Goal: Ask a question: Seek information or help from site administrators or community

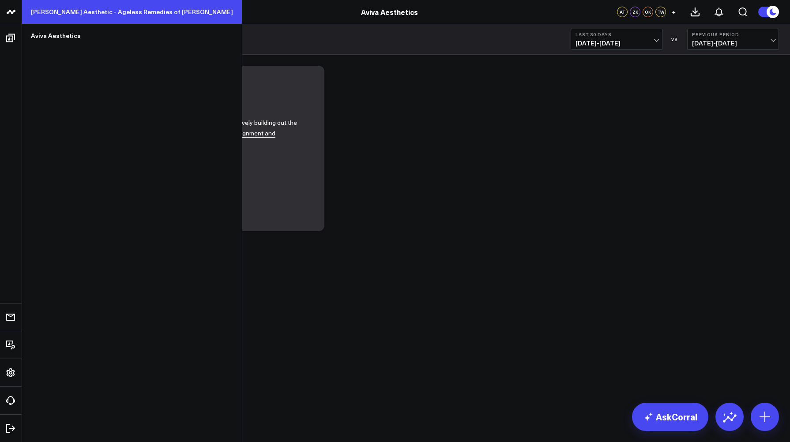
click at [46, 20] on link "[PERSON_NAME] Aesthetic - Ageless Remedies of [PERSON_NAME]" at bounding box center [132, 12] width 220 height 24
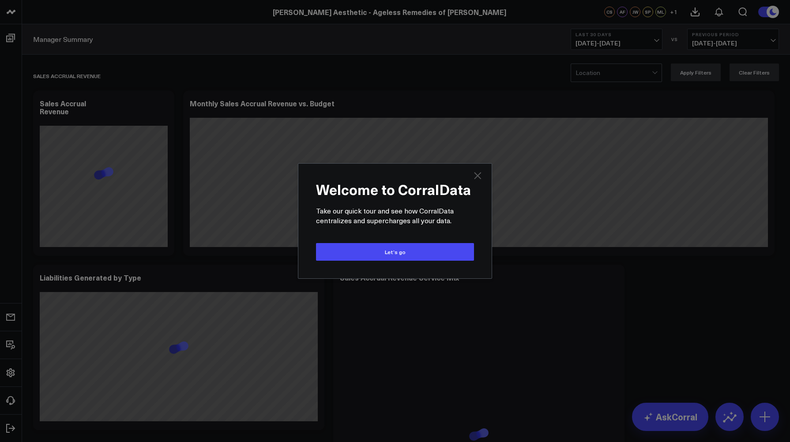
click at [476, 175] on icon "Close" at bounding box center [477, 175] width 7 height 7
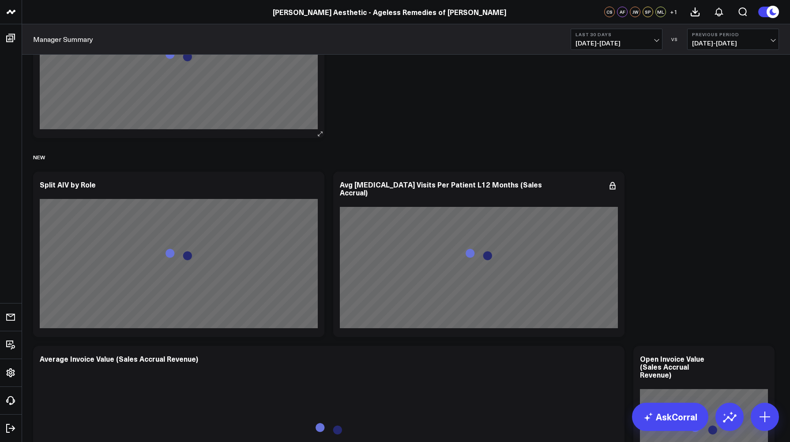
scroll to position [3182, 0]
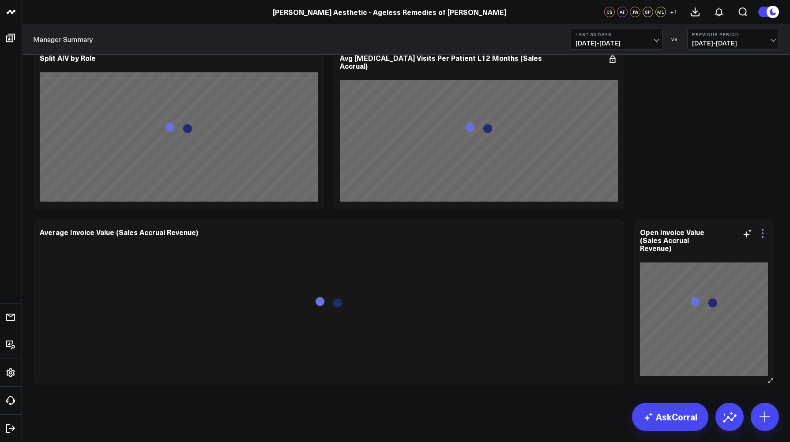
click at [762, 233] on icon at bounding box center [763, 234] width 2 height 2
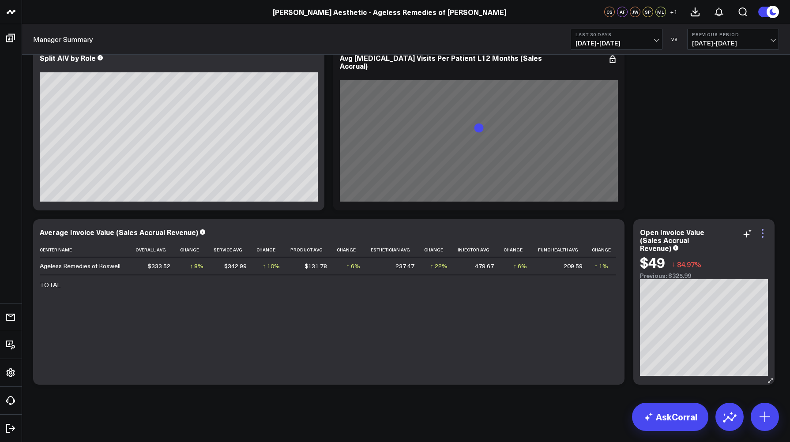
click at [765, 233] on icon at bounding box center [762, 233] width 11 height 11
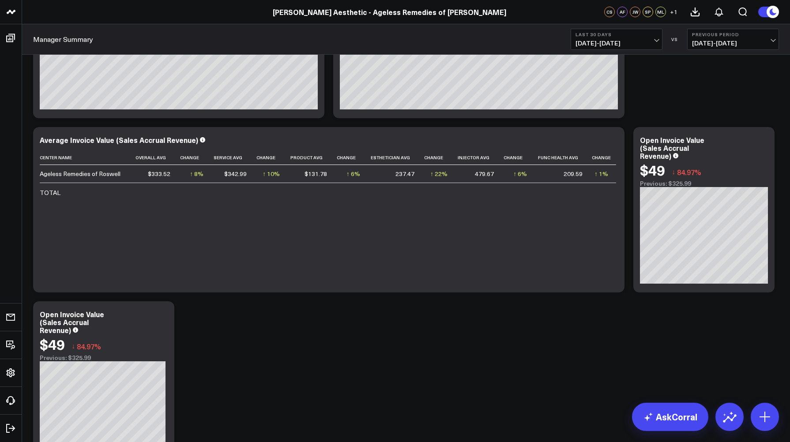
scroll to position [3356, 0]
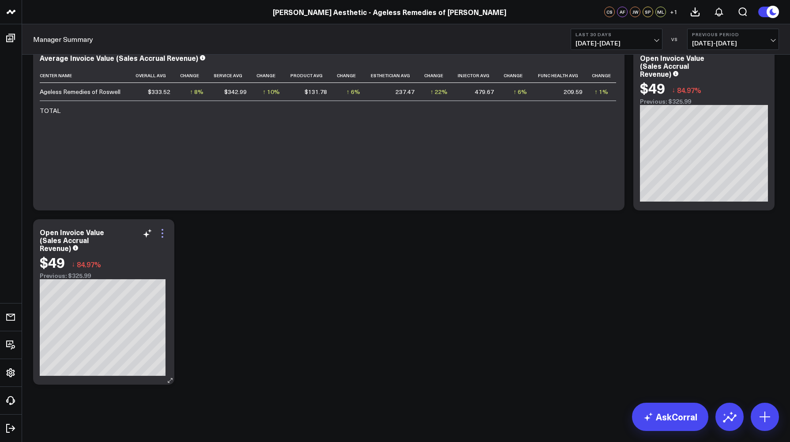
click at [163, 233] on icon at bounding box center [162, 233] width 11 height 11
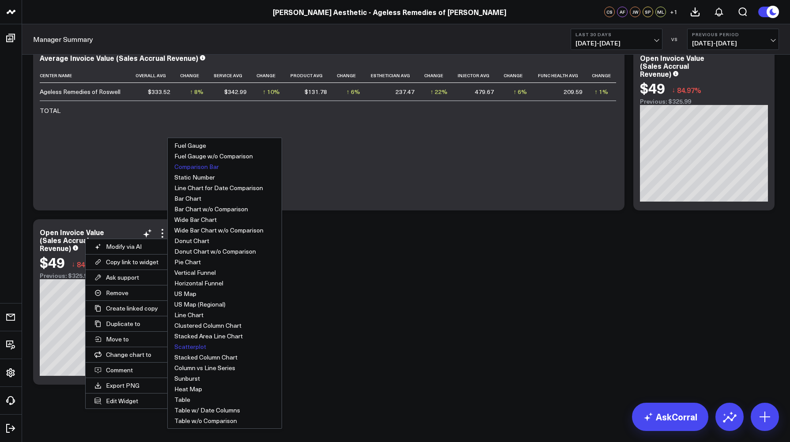
click at [170, 351] on button "Scatterplot" at bounding box center [225, 347] width 114 height 11
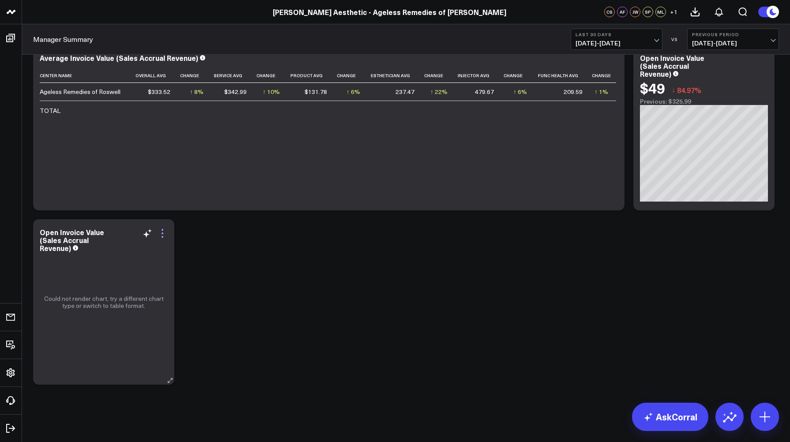
click at [162, 231] on icon at bounding box center [162, 233] width 11 height 11
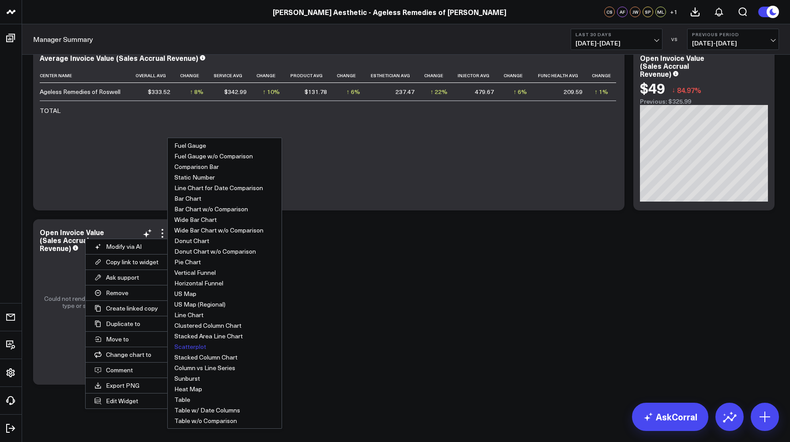
click at [168, 343] on button "Scatterplot" at bounding box center [225, 347] width 114 height 11
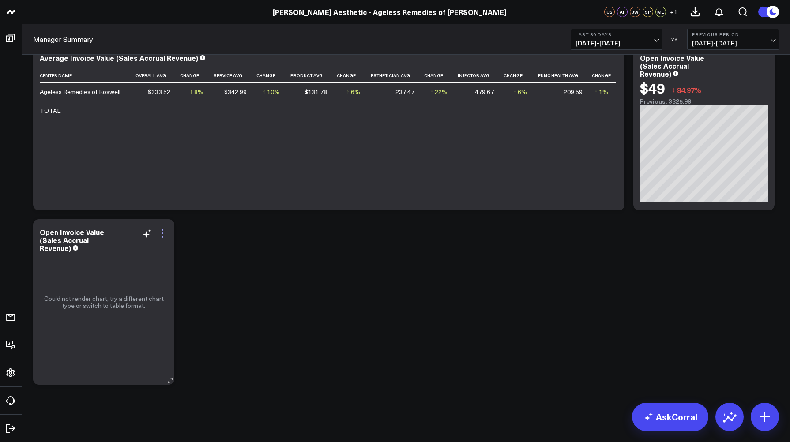
click at [162, 236] on icon at bounding box center [162, 233] width 11 height 11
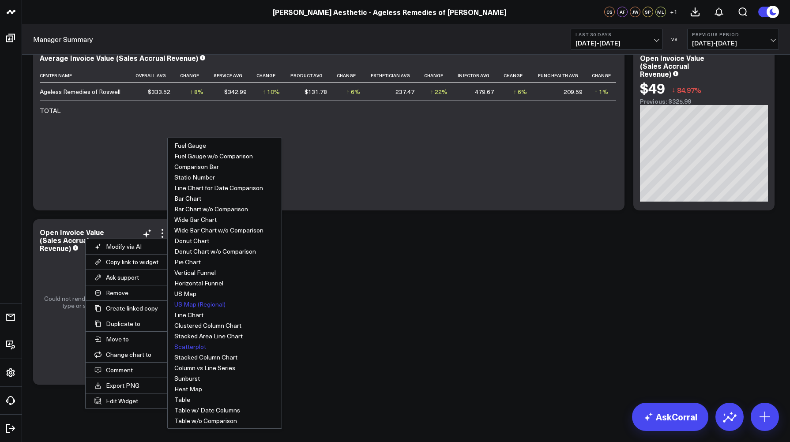
click at [169, 305] on button "US Map (Regional)" at bounding box center [225, 304] width 114 height 11
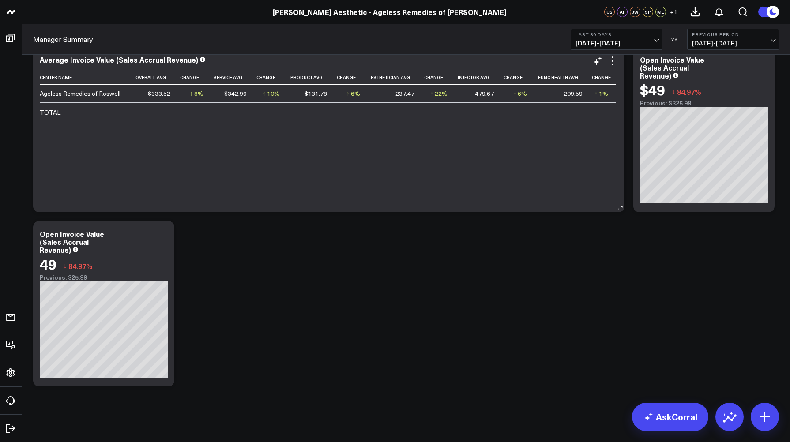
scroll to position [3247, 0]
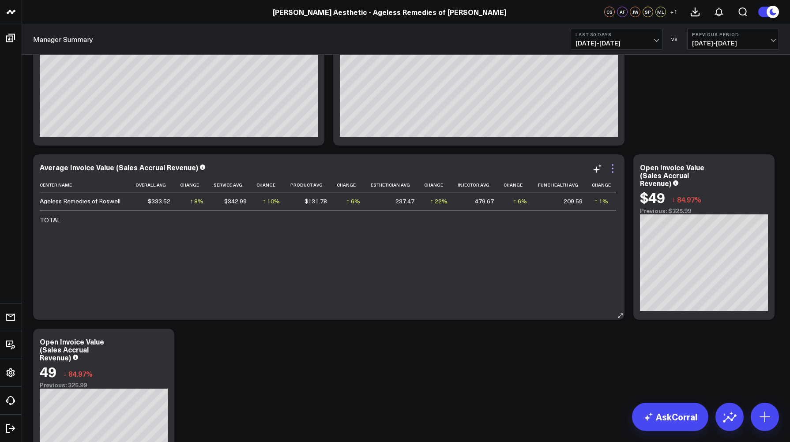
click at [612, 169] on icon at bounding box center [613, 169] width 2 height 2
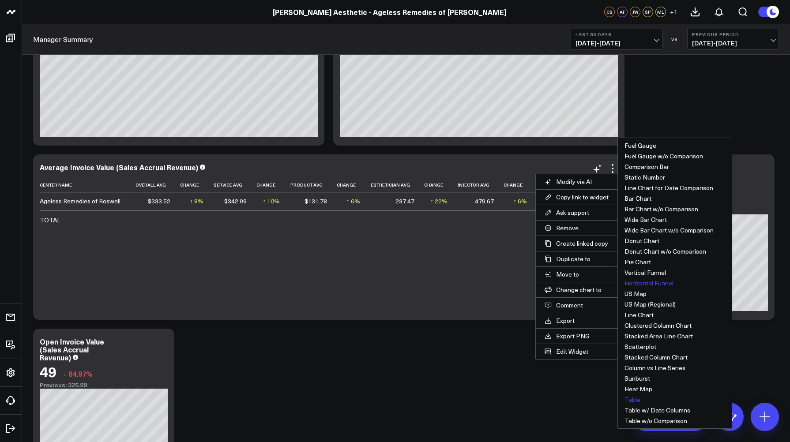
click at [626, 282] on button "Horizontal Funnel" at bounding box center [675, 283] width 114 height 11
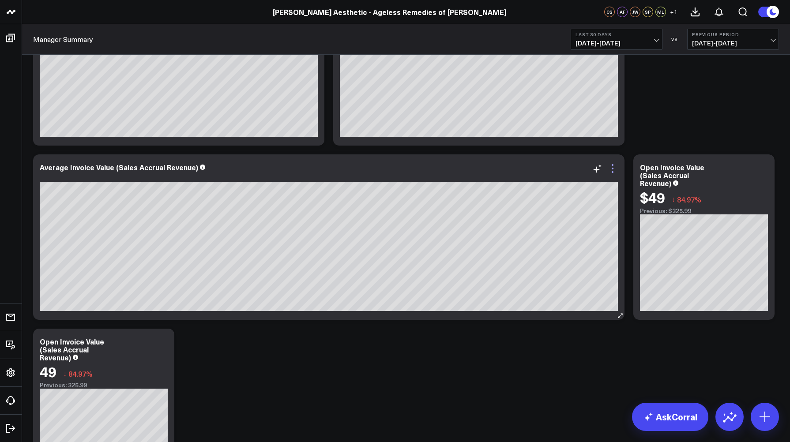
click at [613, 167] on icon at bounding box center [612, 168] width 11 height 11
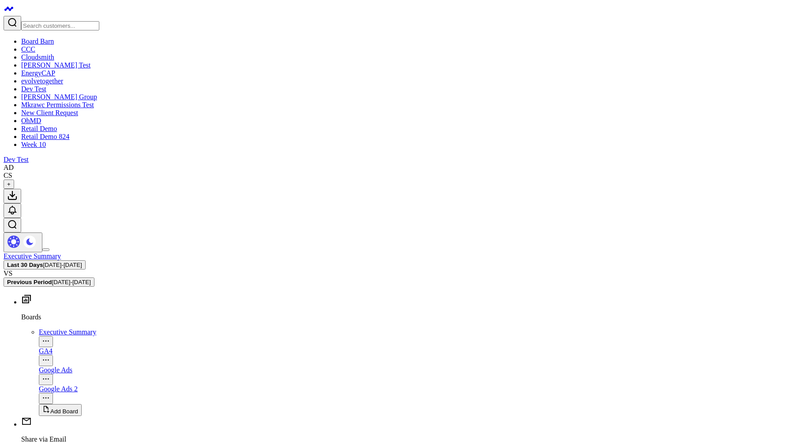
click at [38, 124] on link "OhMD" at bounding box center [31, 121] width 20 height 8
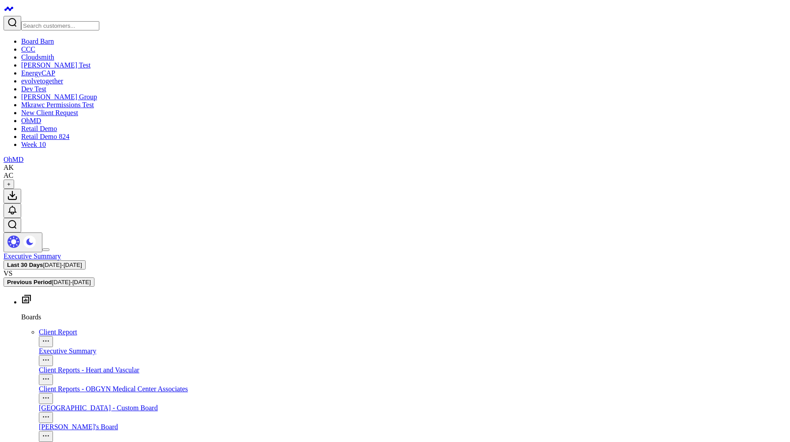
scroll to position [4713, 0]
click at [39, 328] on div "Client Report" at bounding box center [413, 332] width 748 height 8
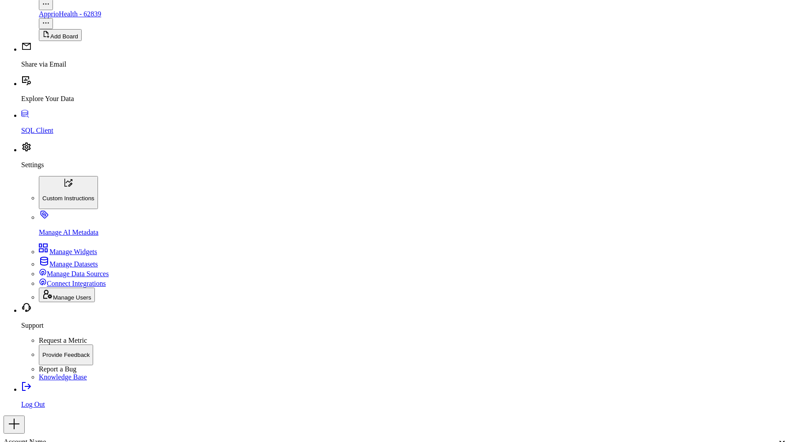
scroll to position [327, 0]
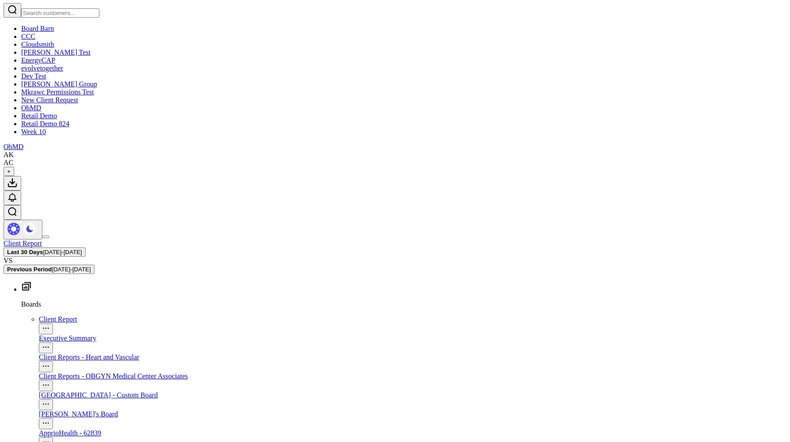
scroll to position [0, 0]
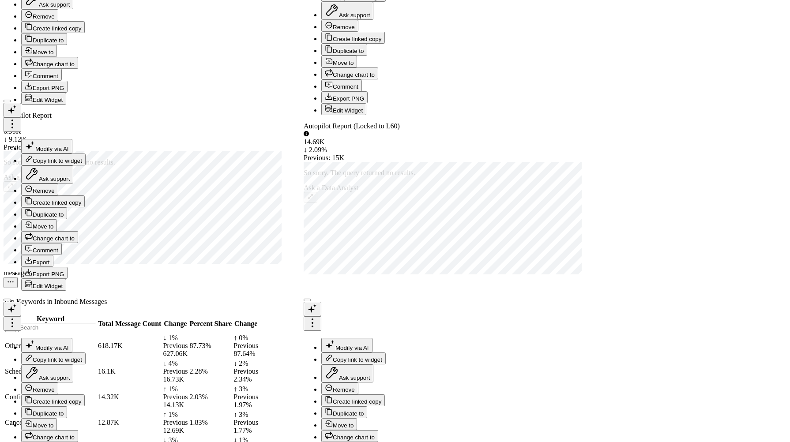
scroll to position [1269, 0]
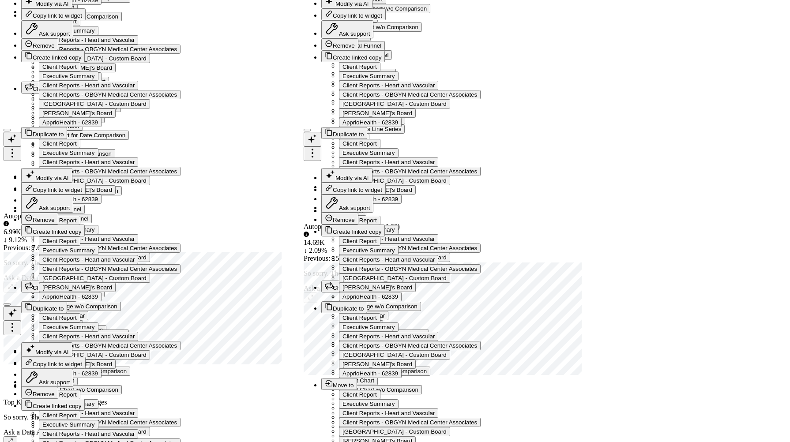
scroll to position [1698, 0]
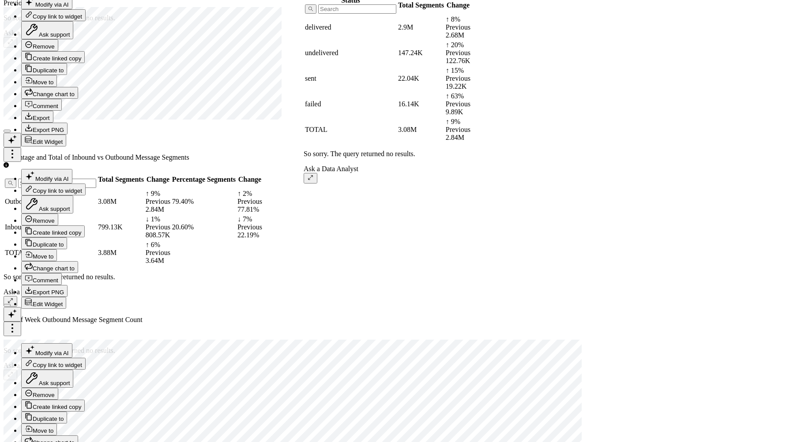
type textarea "show me unique contacts reached?"
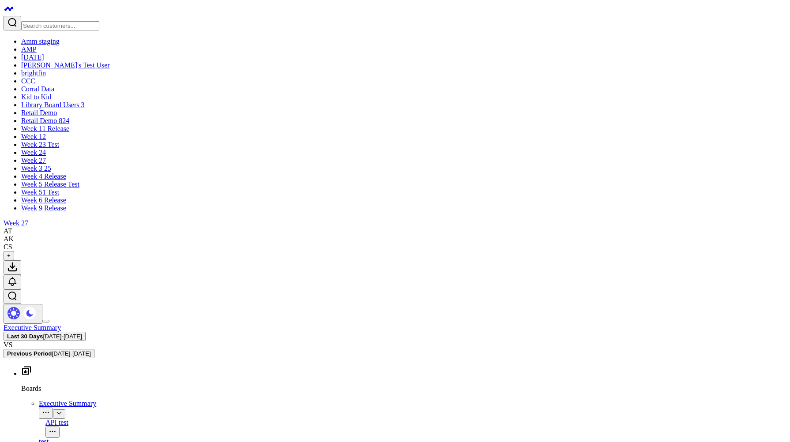
click at [37, 53] on link "AMP" at bounding box center [28, 49] width 15 height 8
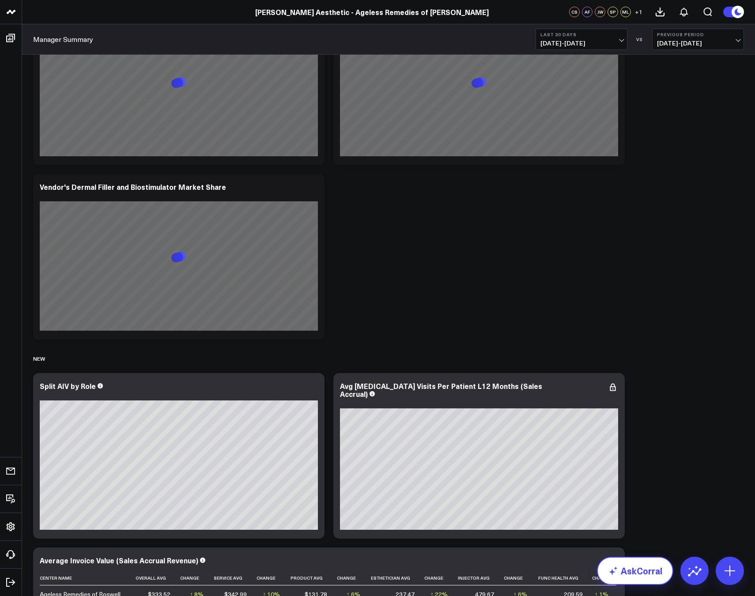
scroll to position [3203, 0]
click at [636, 580] on link "AskCorral" at bounding box center [635, 571] width 76 height 28
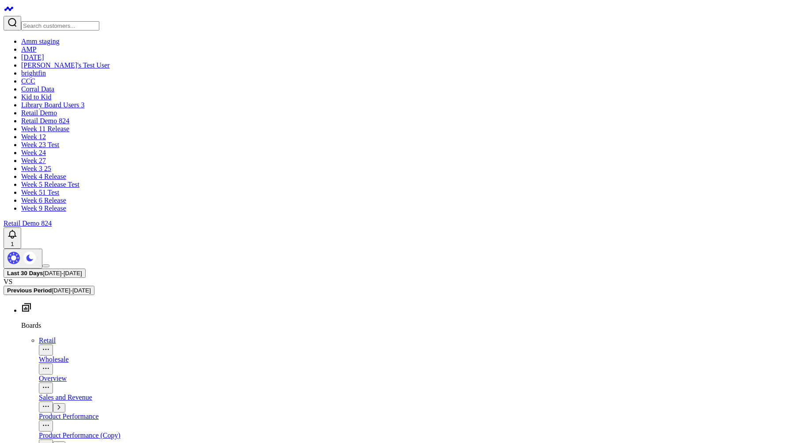
click at [52, 219] on link "Retail Demo 824" at bounding box center [28, 223] width 48 height 8
